Goal: Entertainment & Leisure: Consume media (video, audio)

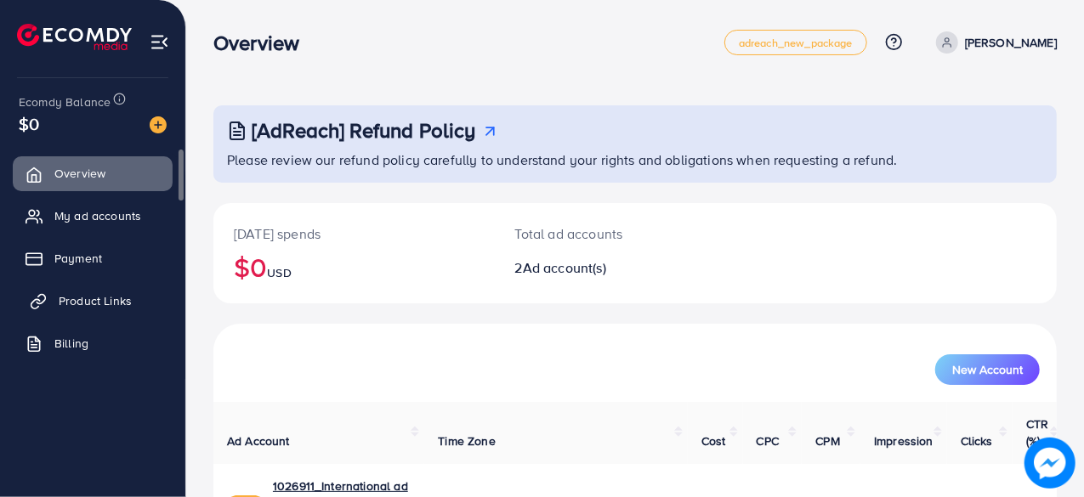
click at [91, 297] on span "Product Links" at bounding box center [95, 301] width 73 height 17
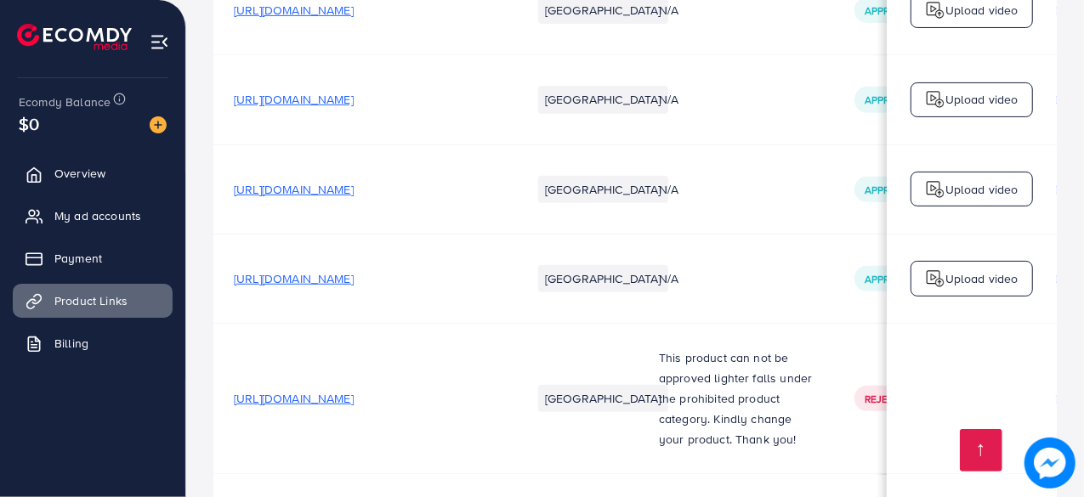
scroll to position [0, 592]
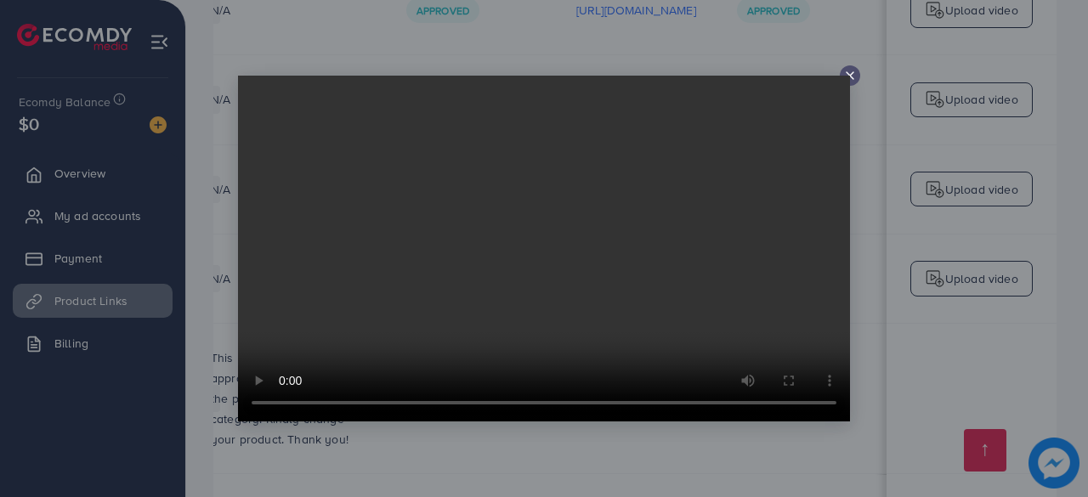
click at [852, 78] on icon at bounding box center [851, 76] width 14 height 14
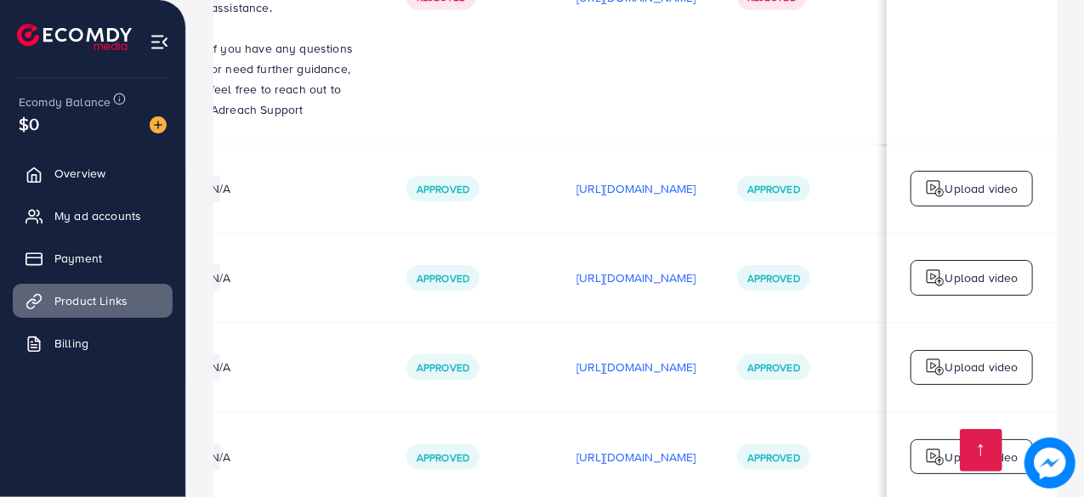
scroll to position [16313, 0]
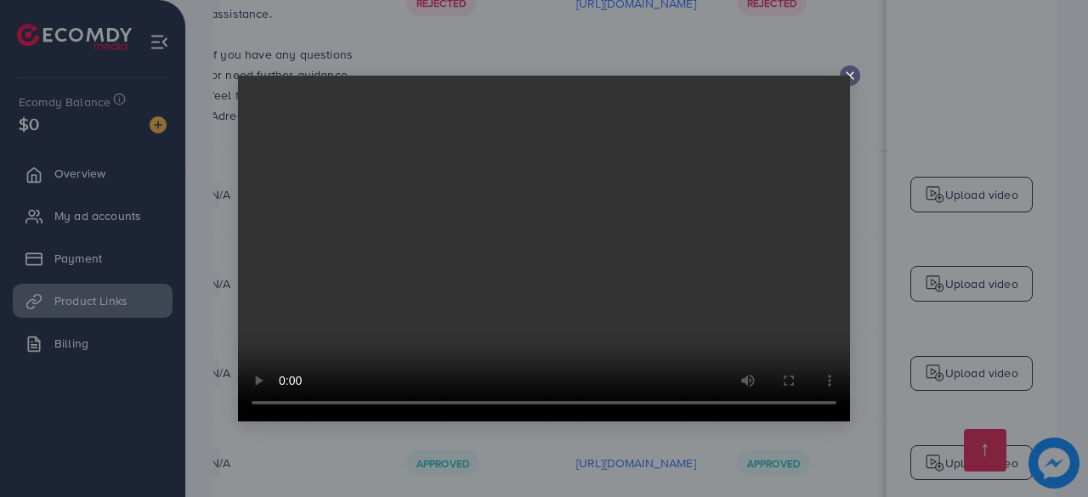
click at [850, 74] on line at bounding box center [850, 75] width 7 height 7
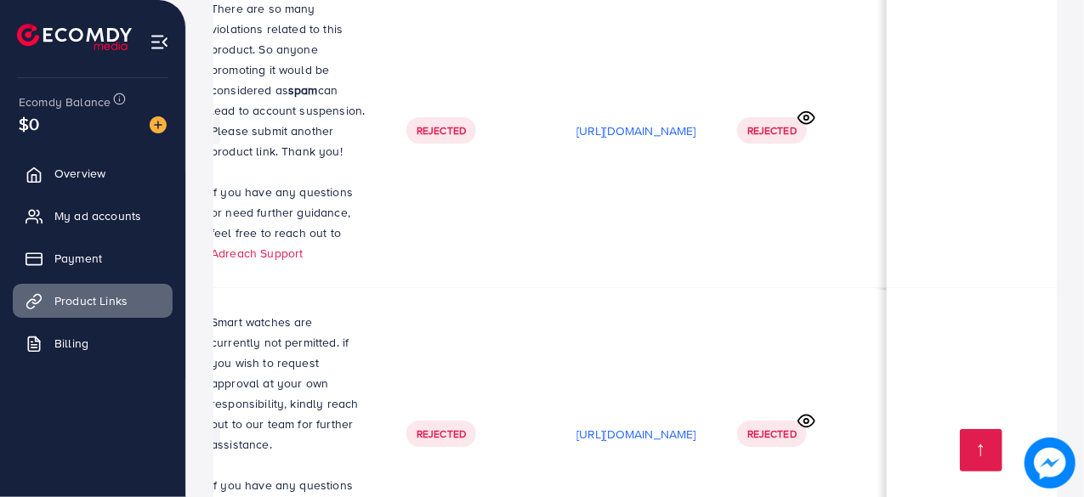
scroll to position [15881, 0]
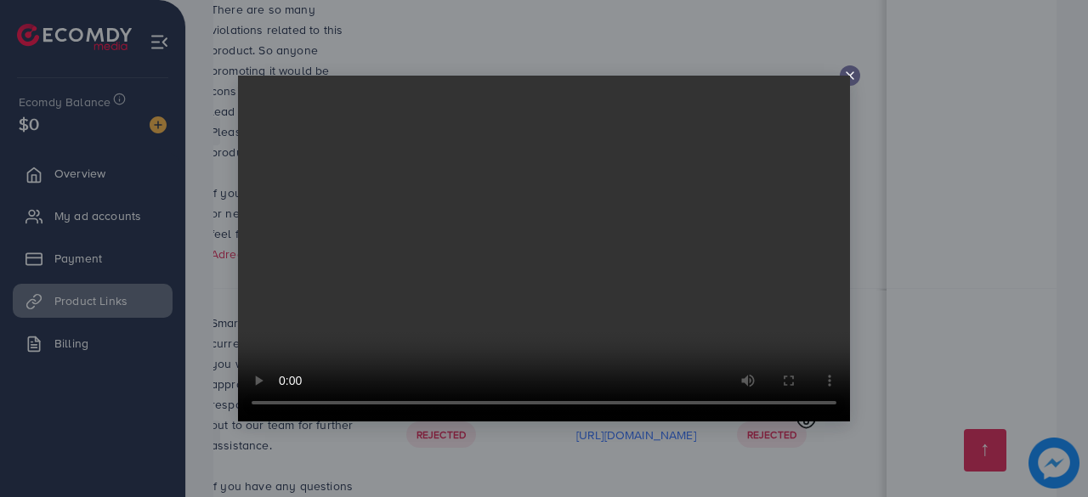
click at [848, 78] on video at bounding box center [544, 249] width 612 height 346
click at [848, 76] on video at bounding box center [544, 249] width 612 height 346
click at [852, 78] on line at bounding box center [850, 75] width 7 height 7
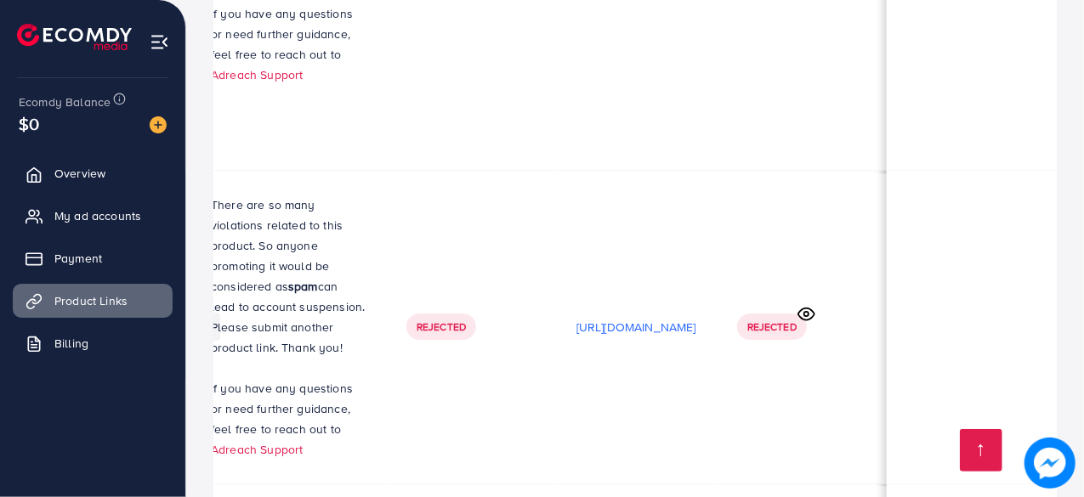
scroll to position [15685, 0]
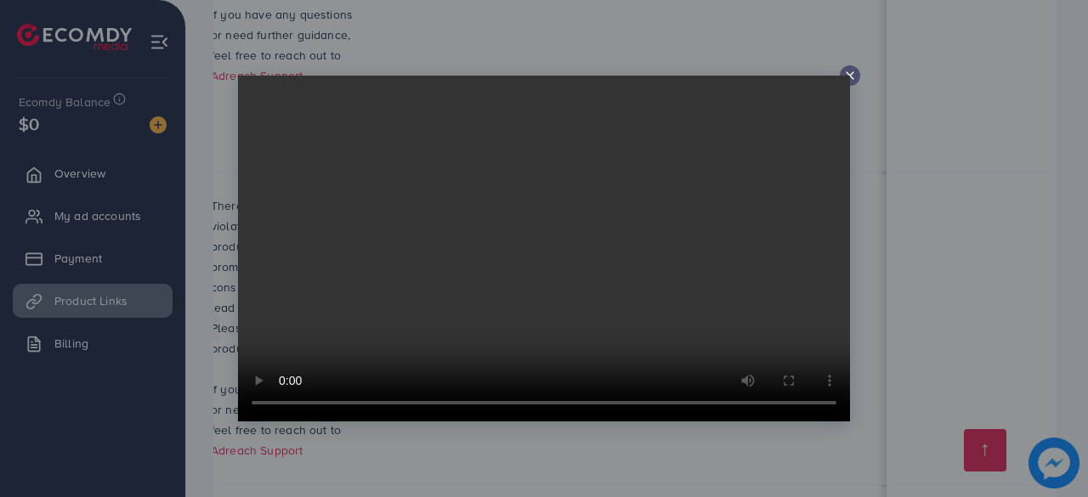
click at [852, 74] on line at bounding box center [850, 75] width 7 height 7
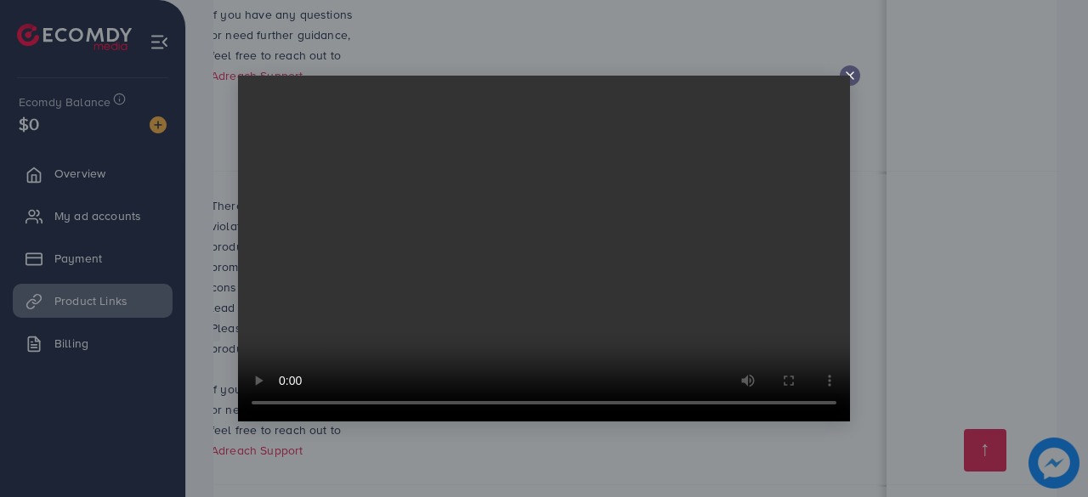
click at [852, 74] on line at bounding box center [850, 75] width 7 height 7
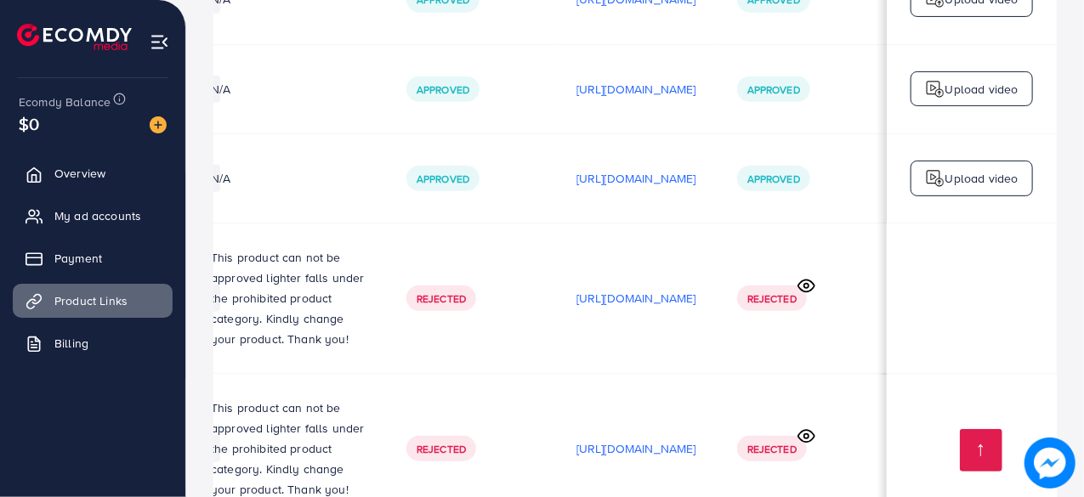
scroll to position [16750, 0]
